Goal: Information Seeking & Learning: Learn about a topic

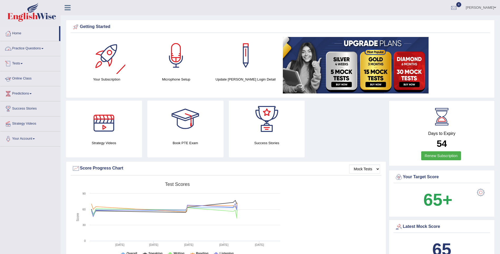
click at [21, 45] on link "Practice Questions" at bounding box center [30, 47] width 60 height 13
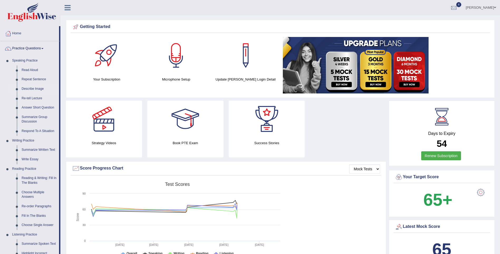
click at [28, 90] on link "Describe Image" at bounding box center [39, 88] width 40 height 9
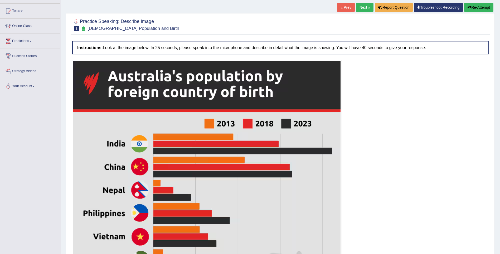
scroll to position [53, 0]
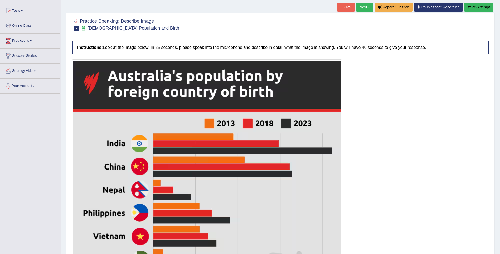
click at [359, 8] on link "Next »" at bounding box center [364, 7] width 17 height 9
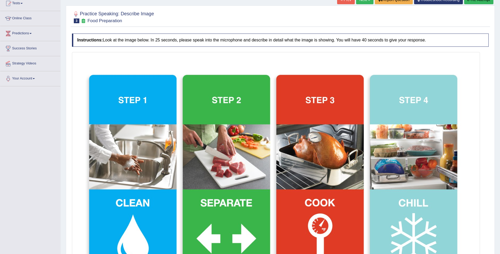
scroll to position [53, 0]
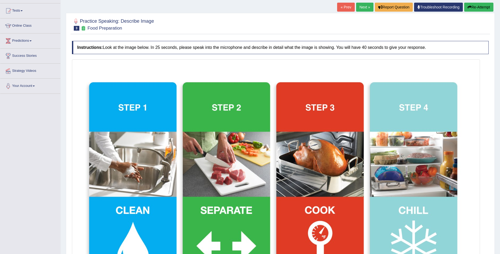
click at [68, 129] on div "Practice Speaking: Describe Image 3 Food Preparation Instructions: Look at the …" at bounding box center [280, 169] width 429 height 313
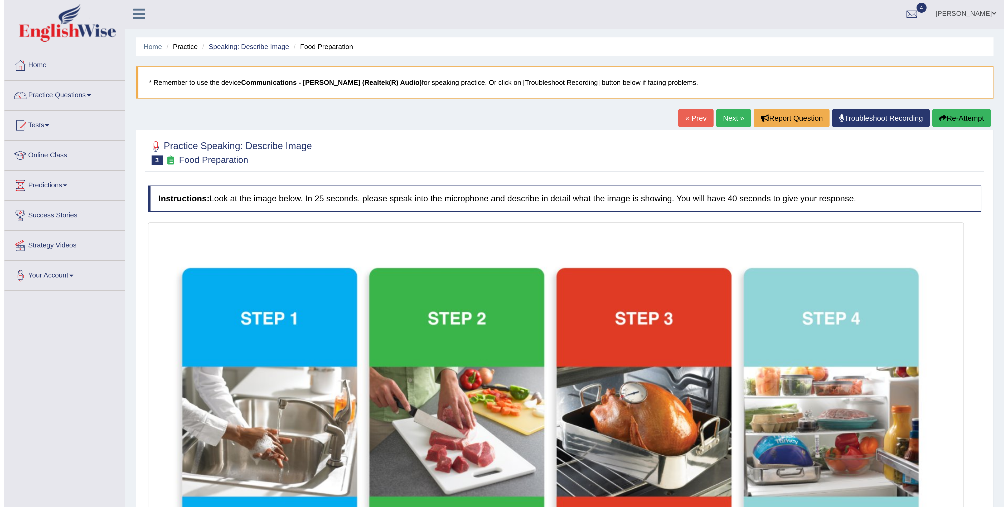
scroll to position [0, 0]
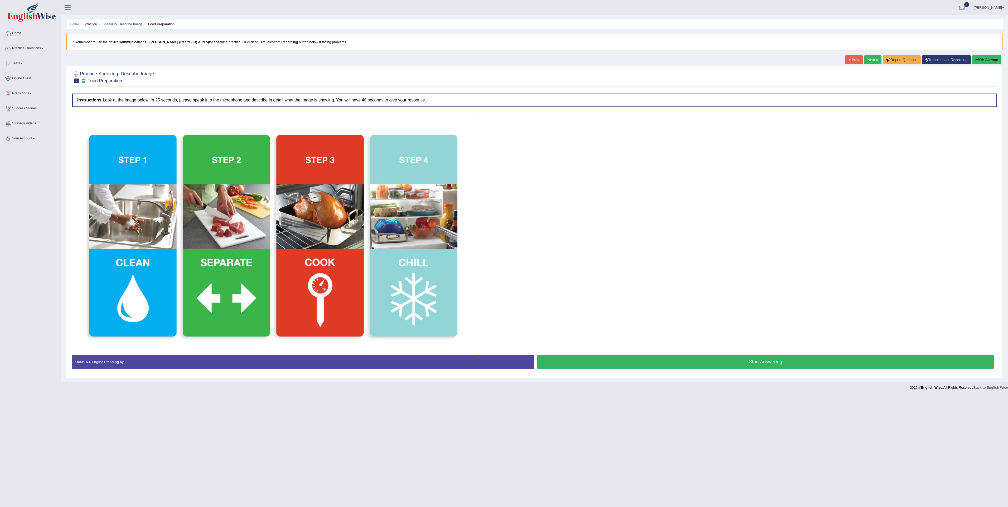
drag, startPoint x: 472, startPoint y: 0, endPoint x: 617, endPoint y: 461, distance: 483.3
click at [500, 253] on body "Toggle navigation Home Practice Questions Speaking Practice Read Aloud Repeat S…" at bounding box center [504, 253] width 1008 height 507
